Goal: Task Accomplishment & Management: Complete application form

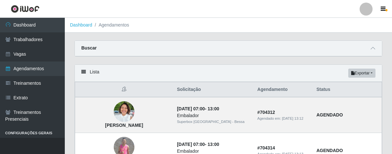
scroll to position [540, 0]
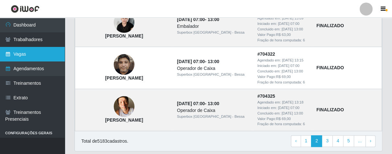
click at [43, 58] on link "Vagas" at bounding box center [32, 54] width 65 height 15
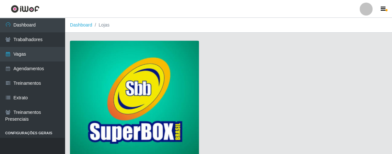
click at [120, 69] on img at bounding box center [134, 99] width 129 height 117
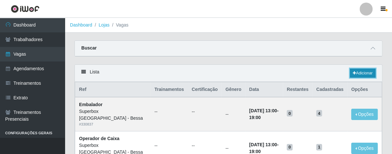
click at [356, 75] on link "Adicionar" at bounding box center [363, 73] width 26 height 9
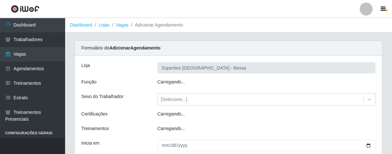
type input "Superbox [GEOGRAPHIC_DATA] - Bessa"
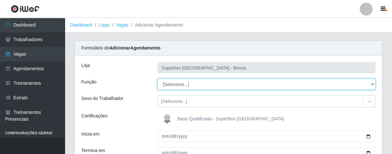
click at [371, 82] on select "[Selecione...] ASG ASG + ASG ++ Embalador Embalador + Embalador ++ Operador de …" at bounding box center [266, 84] width 218 height 11
select select "1"
click at [157, 79] on select "[Selecione...] ASG ASG + ASG ++ Embalador Embalador + Embalador ++ Operador de …" at bounding box center [266, 84] width 218 height 11
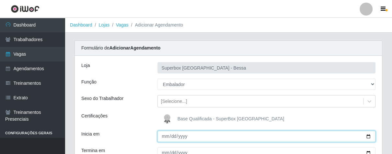
click at [163, 139] on input "Inicia em" at bounding box center [266, 136] width 218 height 11
type input "[DATE]"
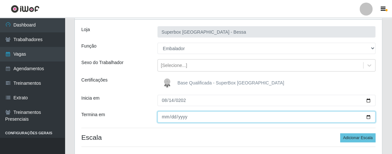
click at [162, 120] on input "Termina em" at bounding box center [266, 116] width 218 height 11
type input "[DATE]"
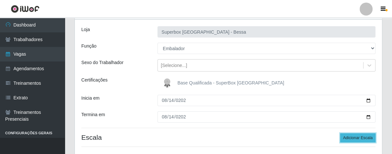
click at [353, 136] on button "Adicionar Escala" at bounding box center [357, 137] width 35 height 9
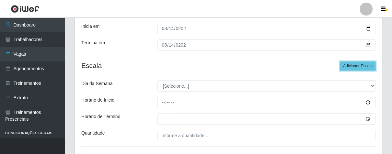
scroll to position [144, 0]
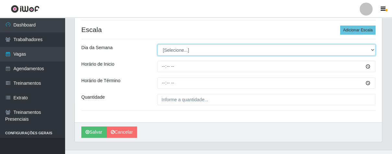
click at [369, 49] on select "[Selecione...] Segunda Terça Quarta Quinta Sexta Sábado Domingo" at bounding box center [266, 49] width 218 height 11
select select "4"
click at [157, 44] on select "[Selecione...] Segunda Terça Quarta Quinta Sexta Sábado Domingo" at bounding box center [266, 49] width 218 height 11
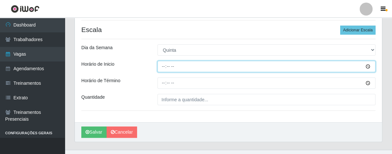
click at [162, 69] on input "Horário de Inicio" at bounding box center [266, 66] width 218 height 11
type input "16:00"
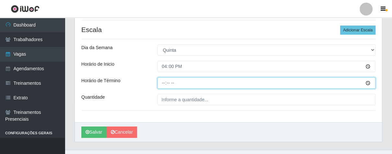
click at [163, 83] on input "Horário de Término" at bounding box center [266, 82] width 218 height 11
type input "21:00"
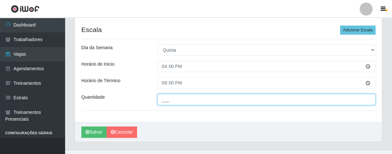
click at [176, 102] on input "___" at bounding box center [266, 99] width 218 height 11
type input "03_"
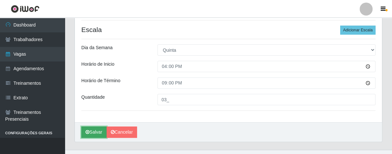
click at [98, 134] on button "Salvar" at bounding box center [93, 132] width 25 height 11
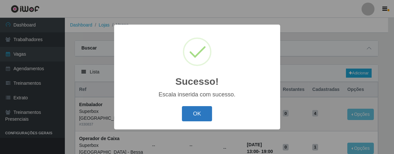
click at [202, 111] on button "OK" at bounding box center [197, 113] width 30 height 15
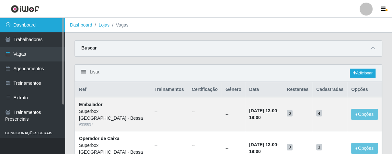
click at [16, 20] on link "Dashboard" at bounding box center [32, 25] width 65 height 15
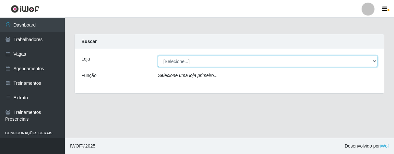
click at [373, 63] on select "[Selecione...] Superbox [GEOGRAPHIC_DATA] - Bessa" at bounding box center [267, 61] width 219 height 11
select select "206"
click at [158, 56] on select "[Selecione...] Superbox [GEOGRAPHIC_DATA] - Bessa" at bounding box center [267, 61] width 219 height 11
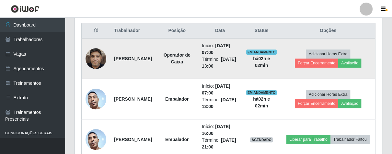
scroll to position [282, 0]
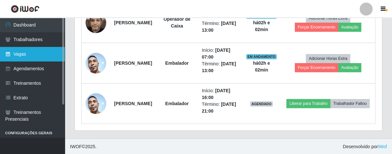
click at [44, 57] on link "Vagas" at bounding box center [32, 54] width 65 height 15
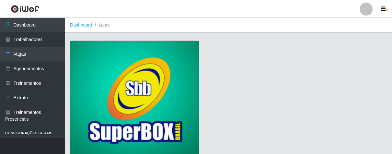
click at [172, 85] on img at bounding box center [134, 99] width 129 height 117
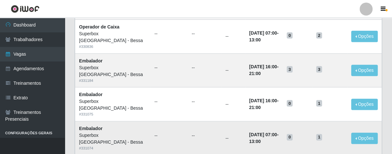
scroll to position [144, 0]
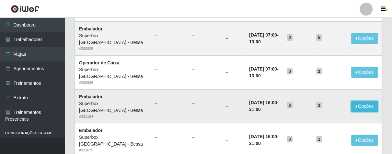
click at [361, 105] on button "Opções" at bounding box center [364, 106] width 27 height 11
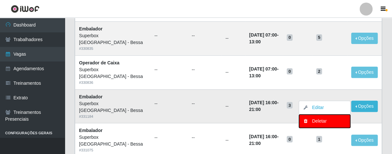
click at [312, 121] on div "Deletar" at bounding box center [325, 121] width 38 height 7
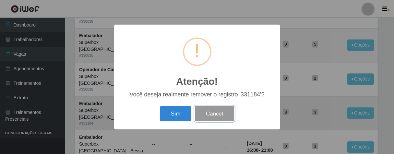
click at [219, 113] on button "Cancel" at bounding box center [214, 113] width 39 height 15
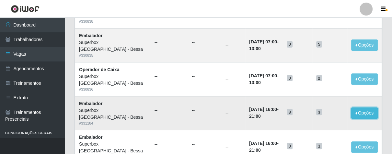
click at [366, 115] on button "Opções" at bounding box center [364, 113] width 27 height 11
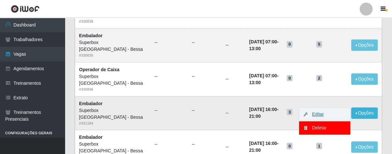
click at [319, 113] on link "Editar" at bounding box center [315, 114] width 18 height 5
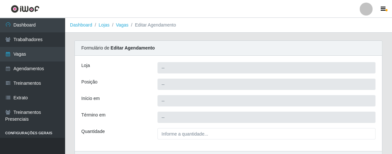
type input "Superbox [GEOGRAPHIC_DATA] - Bessa"
type input "Embalador"
type input "[DATE] 16:00:00"
type input "[DATE] 21:00:00"
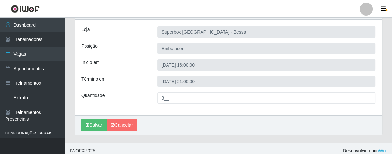
scroll to position [40, 0]
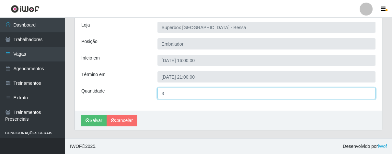
click at [166, 91] on input "3__" at bounding box center [266, 93] width 218 height 11
type input "2__"
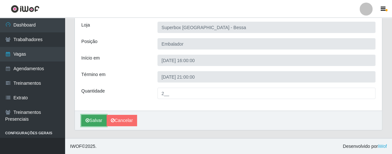
click at [93, 116] on button "Salvar" at bounding box center [93, 120] width 25 height 11
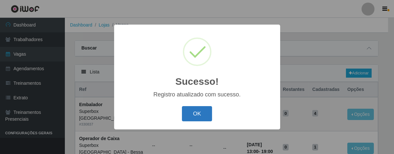
click at [191, 113] on button "OK" at bounding box center [197, 113] width 30 height 15
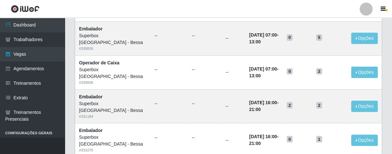
scroll to position [216, 0]
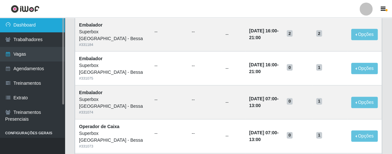
click at [15, 26] on link "Dashboard" at bounding box center [32, 25] width 65 height 15
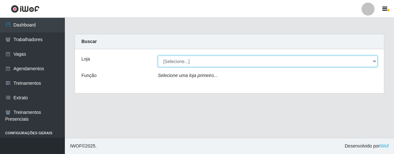
click at [373, 59] on select "[Selecione...] Superbox [GEOGRAPHIC_DATA] - Bessa" at bounding box center [267, 61] width 219 height 11
select select "206"
click at [158, 56] on select "[Selecione...] Superbox [GEOGRAPHIC_DATA] - Bessa" at bounding box center [267, 61] width 219 height 11
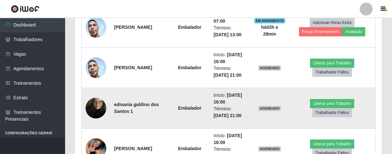
scroll to position [353, 0]
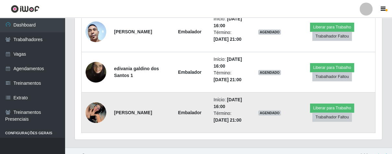
click at [98, 116] on img at bounding box center [96, 112] width 21 height 21
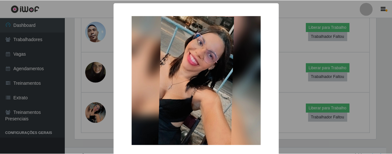
scroll to position [32, 0]
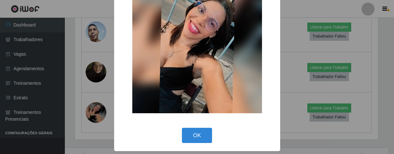
drag, startPoint x: 196, startPoint y: 139, endPoint x: 199, endPoint y: 139, distance: 3.3
click at [197, 139] on button "OK" at bounding box center [197, 135] width 30 height 15
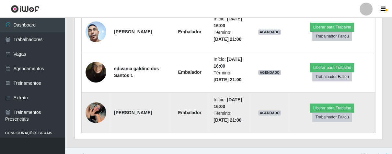
scroll to position [134, 307]
